Goal: Information Seeking & Learning: Learn about a topic

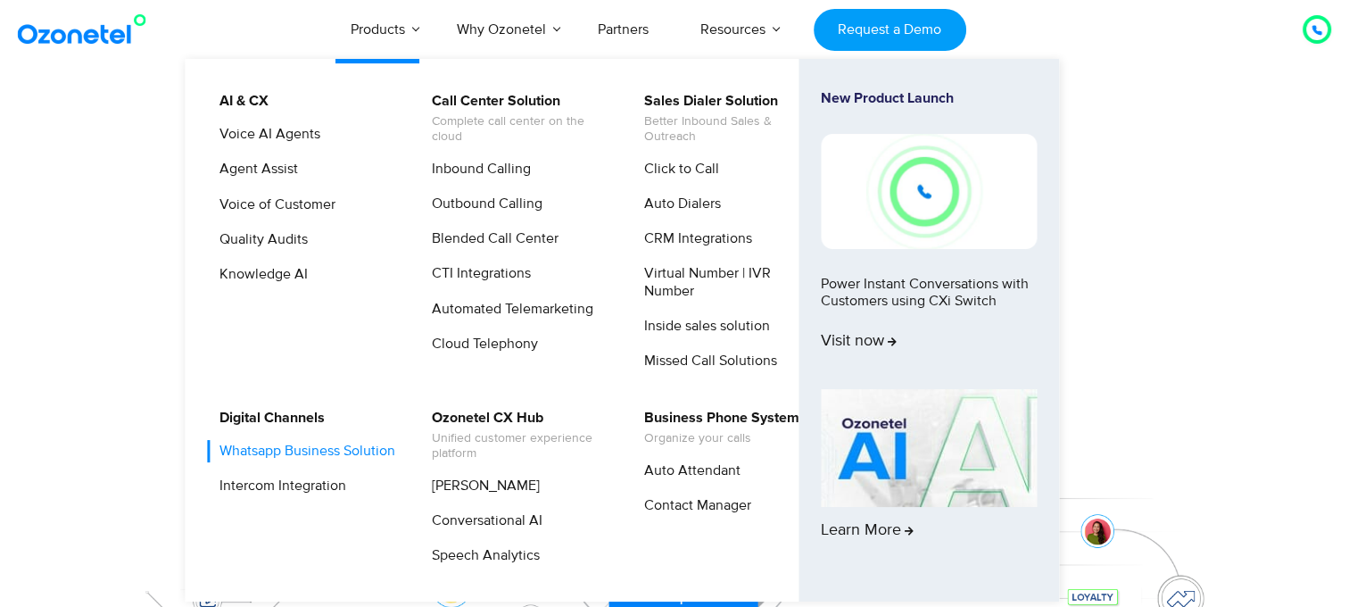
click at [282, 459] on link "Whatsapp Business Solution" at bounding box center [303, 451] width 190 height 22
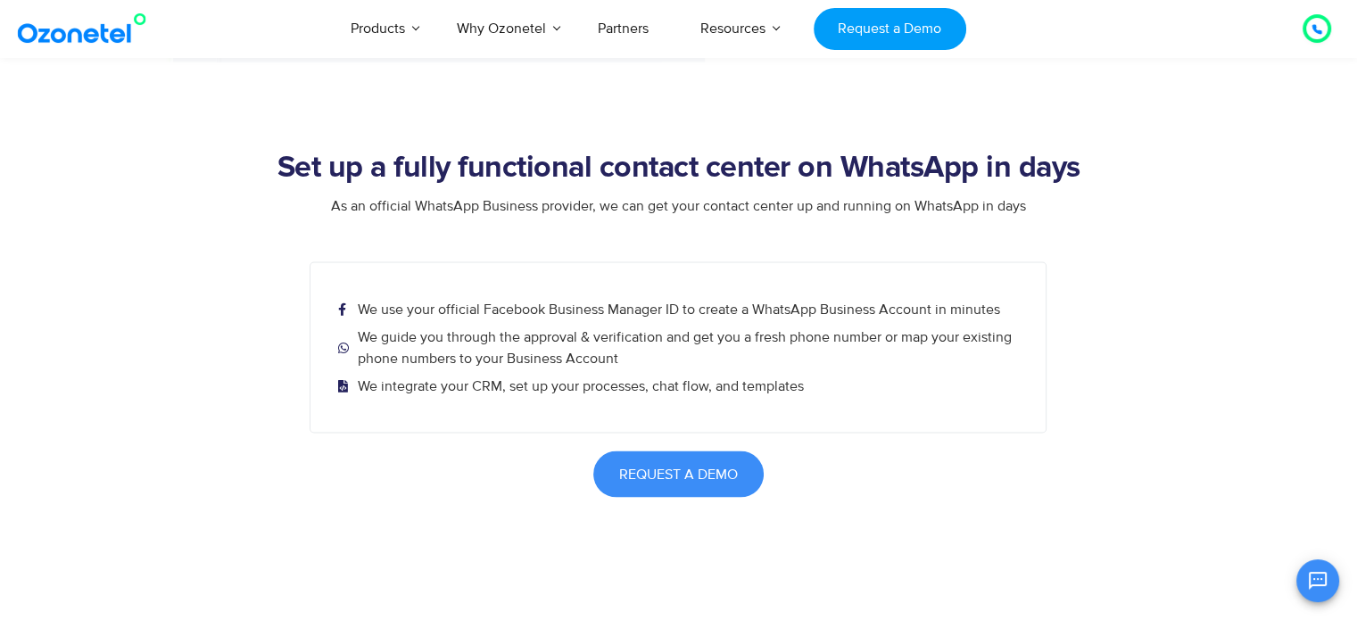
scroll to position [3154, 0]
